Goal: Task Accomplishment & Management: Complete application form

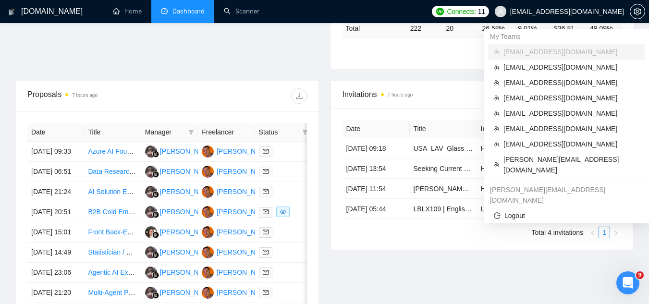
click at [594, 20] on span "[EMAIL_ADDRESS][DOMAIN_NAME]" at bounding box center [559, 11] width 141 height 31
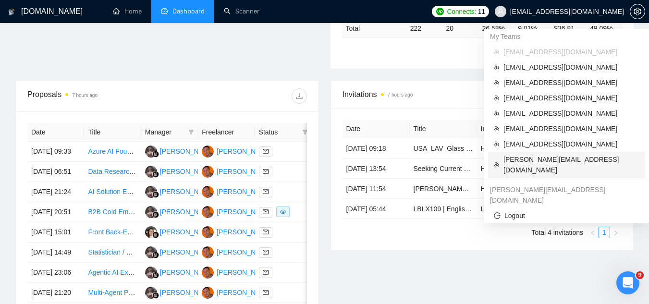
click at [600, 163] on span "[PERSON_NAME][EMAIL_ADDRESS][DOMAIN_NAME]" at bounding box center [572, 164] width 136 height 21
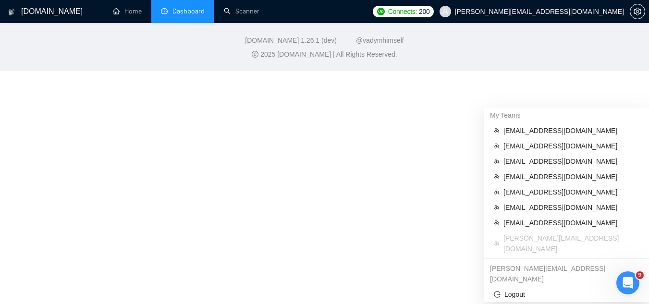
scroll to position [446, 0]
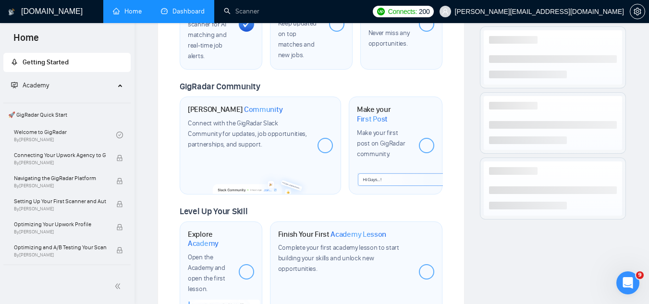
click at [180, 7] on link "Dashboard" at bounding box center [183, 11] width 44 height 8
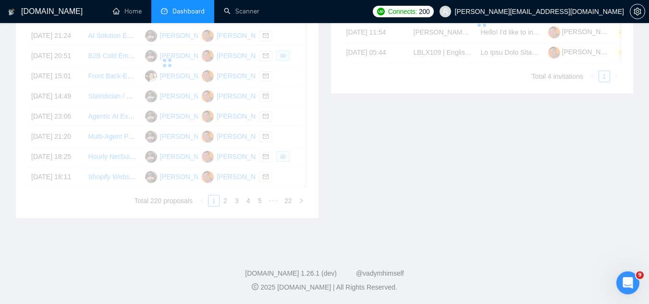
scroll to position [165, 0]
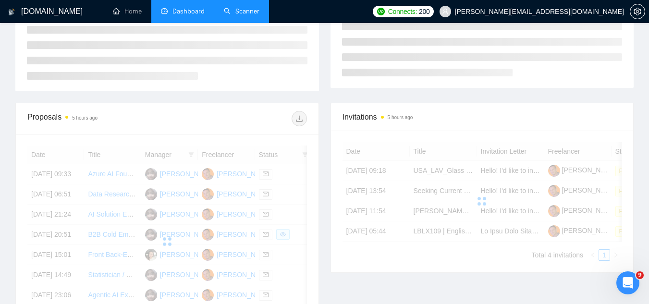
click at [237, 13] on link "Scanner" at bounding box center [242, 11] width 36 height 8
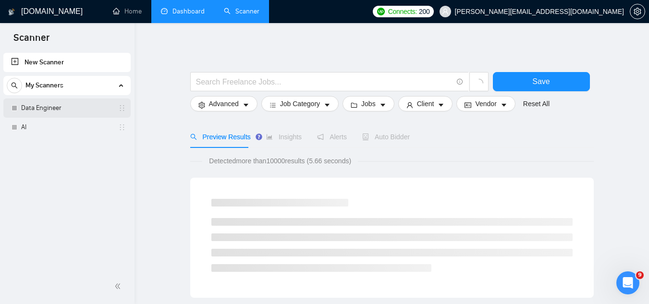
click at [89, 106] on link "Data Engineer" at bounding box center [66, 107] width 91 height 19
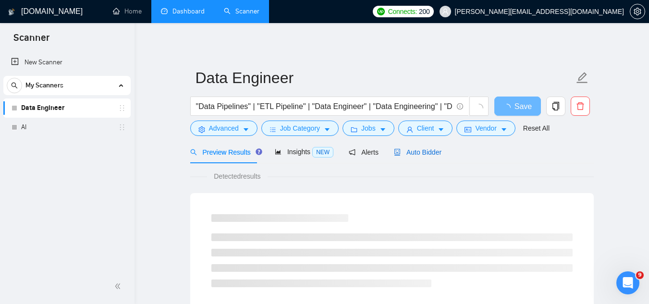
click at [418, 150] on span "Auto Bidder" at bounding box center [418, 152] width 48 height 8
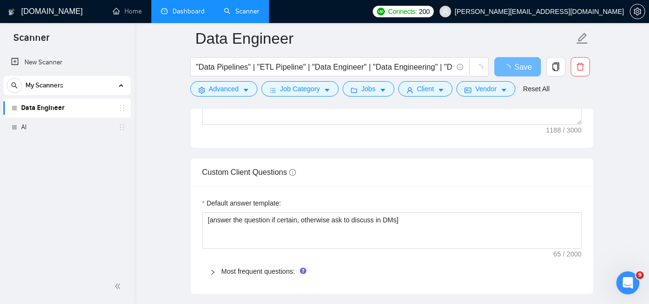
scroll to position [1297, 0]
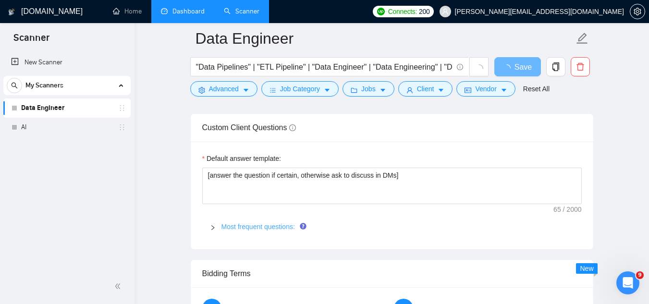
click at [250, 226] on link "Most frequent questions:" at bounding box center [259, 227] width 74 height 8
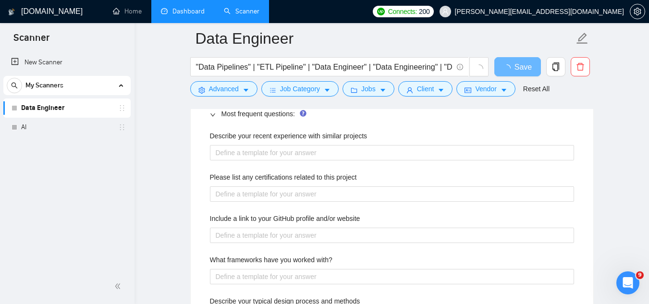
scroll to position [1393, 0]
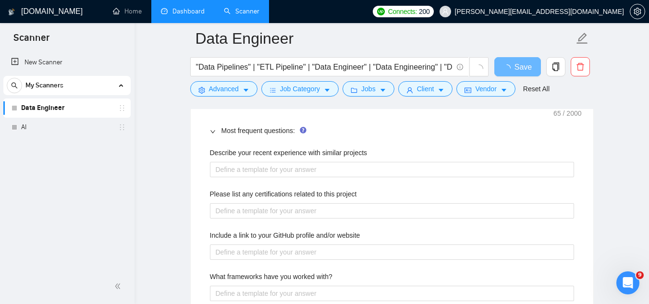
click at [236, 194] on label "Please list any certifications related to this project" at bounding box center [283, 194] width 147 height 11
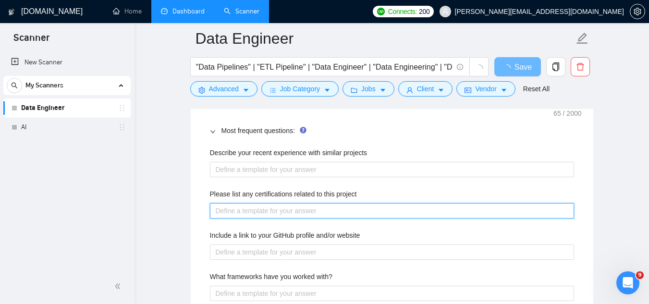
click at [236, 203] on project "Please list any certifications related to this project" at bounding box center [392, 210] width 364 height 15
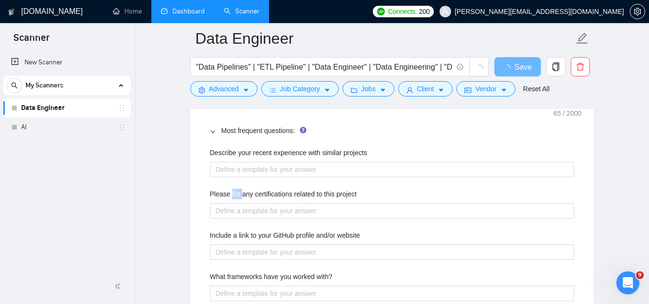
click at [236, 194] on label "Please list any certifications related to this project" at bounding box center [283, 194] width 147 height 11
click at [236, 203] on project "Please list any certifications related to this project" at bounding box center [392, 210] width 364 height 15
click at [236, 194] on label "Please list any certifications related to this project" at bounding box center [283, 194] width 147 height 11
click at [236, 203] on project "Please list any certifications related to this project" at bounding box center [392, 210] width 364 height 15
copy label "Please list any certifications related to this project"
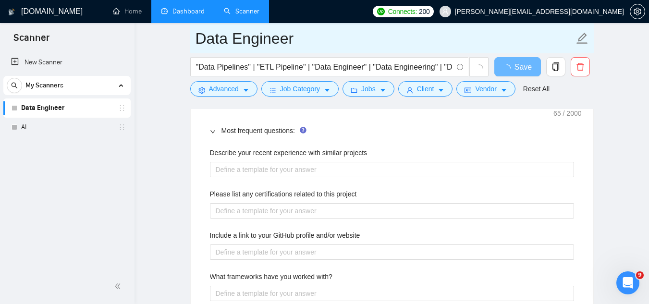
click at [230, 35] on input "Data Engineer" at bounding box center [385, 38] width 379 height 24
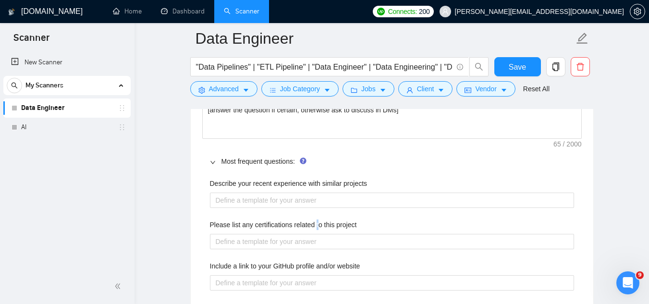
click at [316, 225] on label "Please list any certifications related to this project" at bounding box center [283, 225] width 147 height 11
click at [316, 234] on project "Please list any certifications related to this project" at bounding box center [392, 241] width 364 height 15
click at [316, 225] on label "Please list any certifications related to this project" at bounding box center [283, 225] width 147 height 11
click at [316, 234] on project "Please list any certifications related to this project" at bounding box center [392, 241] width 364 height 15
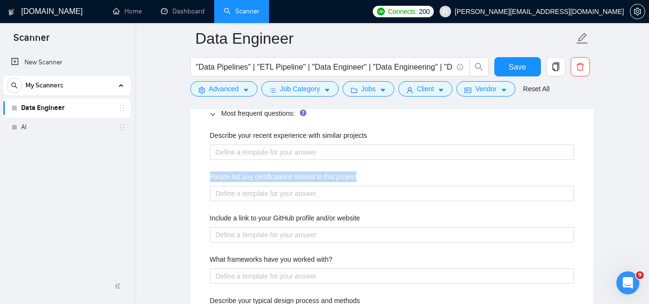
scroll to position [1489, 0]
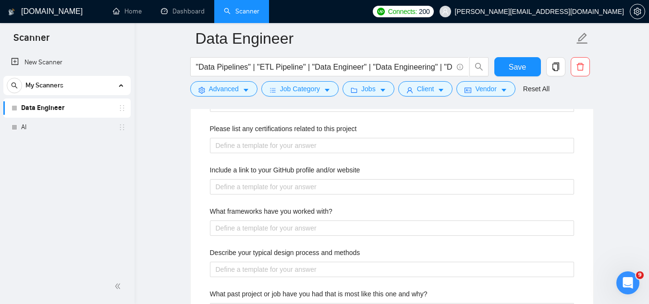
click at [304, 170] on label "Include a link to your GitHub profile and/or website" at bounding box center [285, 170] width 150 height 11
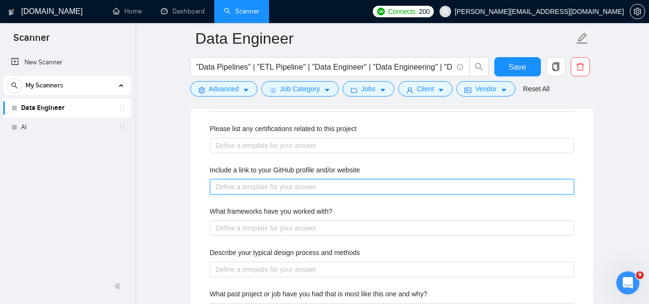
click at [304, 179] on website "Include a link to your GitHub profile and/or website" at bounding box center [392, 186] width 364 height 15
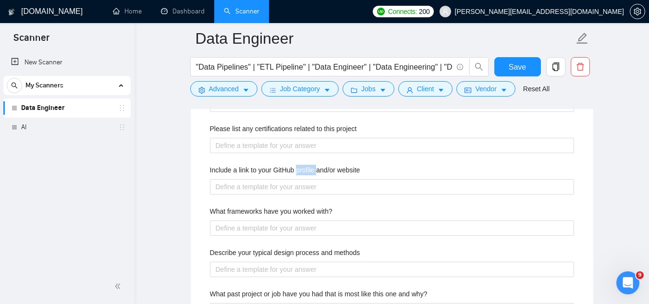
click at [304, 170] on label "Include a link to your GitHub profile and/or website" at bounding box center [285, 170] width 150 height 11
click at [304, 179] on website "Include a link to your GitHub profile and/or website" at bounding box center [392, 186] width 364 height 15
click at [304, 170] on label "Include a link to your GitHub profile and/or website" at bounding box center [285, 170] width 150 height 11
click at [304, 179] on website "Include a link to your GitHub profile and/or website" at bounding box center [392, 186] width 364 height 15
copy label "Include a link to your GitHub profile and/or website"
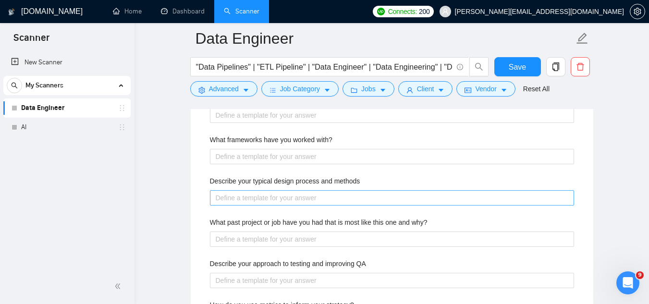
scroll to position [1538, 0]
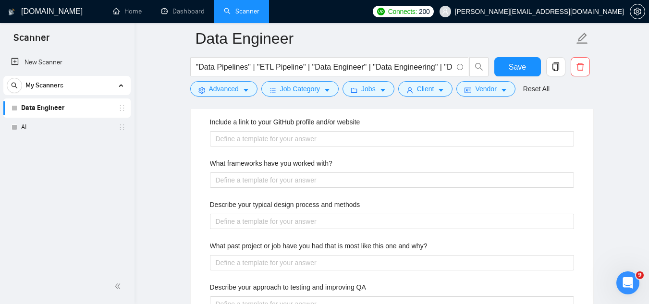
click at [300, 166] on label "What frameworks have you worked with?" at bounding box center [271, 163] width 123 height 11
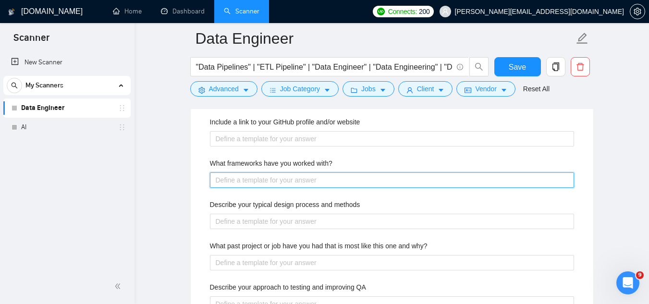
click at [300, 172] on with\? "What frameworks have you worked with?" at bounding box center [392, 179] width 364 height 15
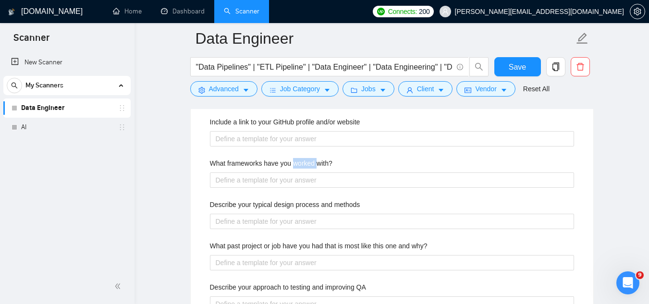
click at [300, 166] on label "What frameworks have you worked with?" at bounding box center [271, 163] width 123 height 11
click at [300, 172] on with\? "What frameworks have you worked with?" at bounding box center [392, 179] width 364 height 15
click at [300, 166] on label "What frameworks have you worked with?" at bounding box center [271, 163] width 123 height 11
click at [300, 172] on with\? "What frameworks have you worked with?" at bounding box center [392, 179] width 364 height 15
copy label "What frameworks have you worked with?"
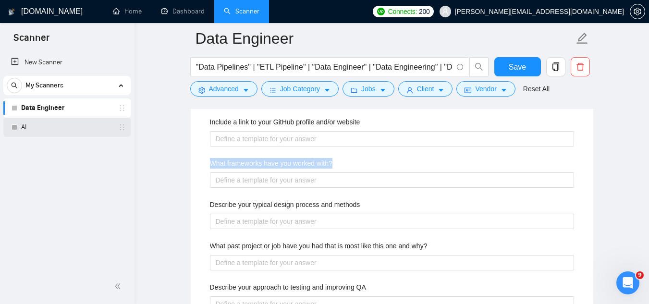
click at [74, 125] on link "AI" at bounding box center [66, 127] width 91 height 19
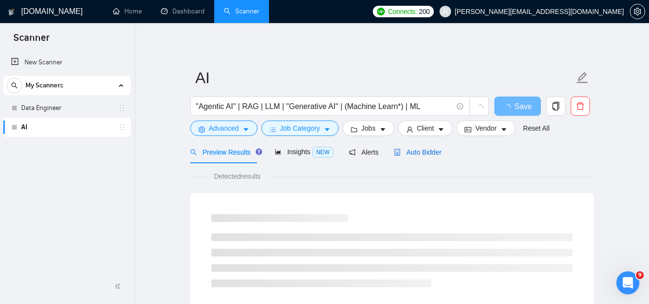
click at [402, 148] on span "Auto Bidder" at bounding box center [418, 152] width 48 height 8
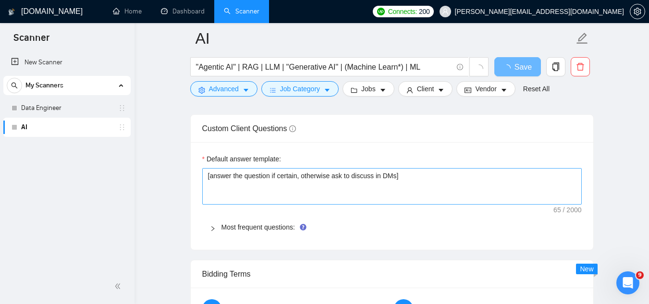
scroll to position [1393, 0]
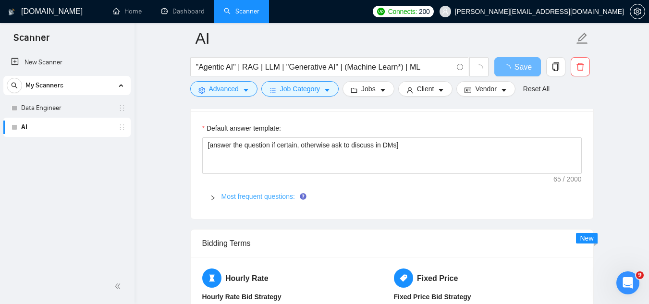
click at [264, 193] on link "Most frequent questions:" at bounding box center [259, 197] width 74 height 8
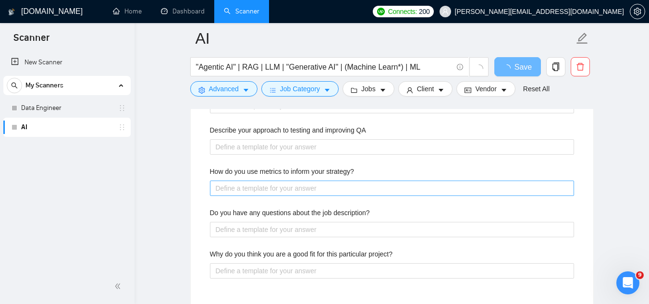
scroll to position [1778, 0]
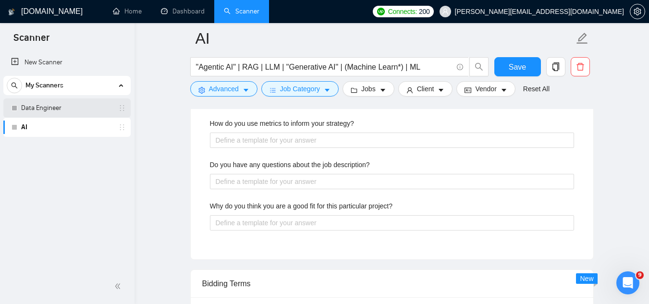
click at [81, 105] on link "Data Engineer" at bounding box center [66, 107] width 91 height 19
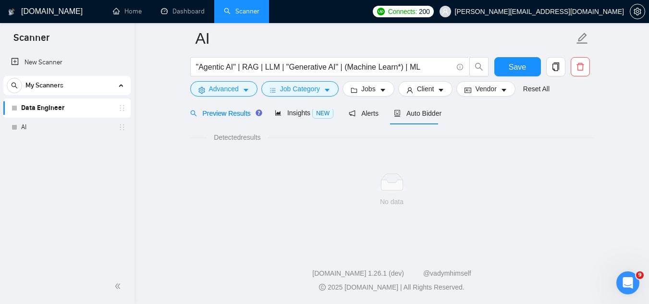
scroll to position [617, 0]
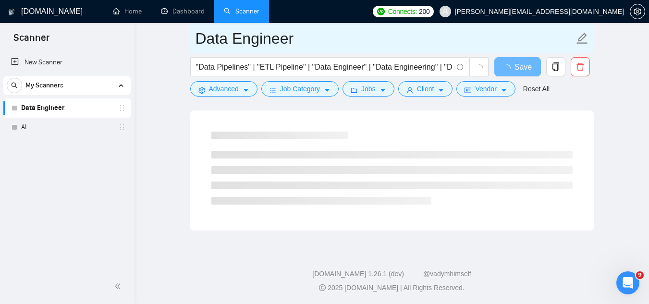
click at [219, 45] on input "Data Engineer" at bounding box center [385, 38] width 379 height 24
click at [218, 44] on input "Data Engineer" at bounding box center [385, 38] width 379 height 24
